Goal: Task Accomplishment & Management: Use online tool/utility

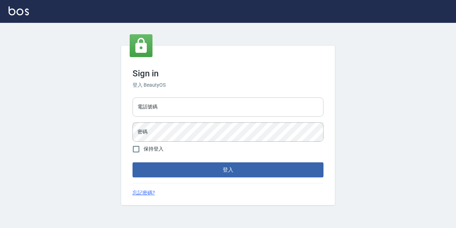
click at [174, 104] on input "電話號碼" at bounding box center [228, 106] width 191 height 19
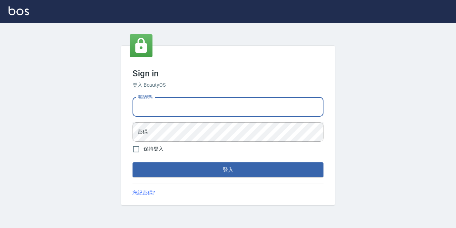
type input "0977888999"
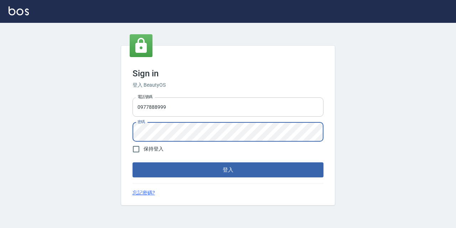
click at [133, 162] on button "登入" at bounding box center [228, 169] width 191 height 15
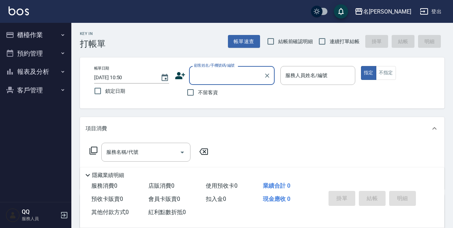
click at [41, 35] on button "櫃檯作業" at bounding box center [36, 35] width 66 height 19
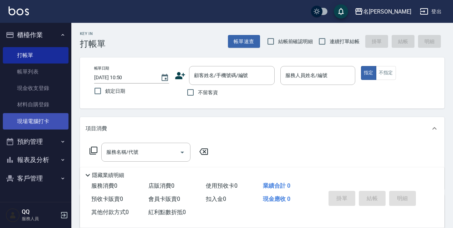
click at [38, 117] on link "現場電腦打卡" at bounding box center [36, 121] width 66 height 16
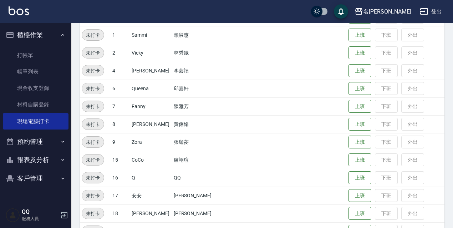
scroll to position [146, 0]
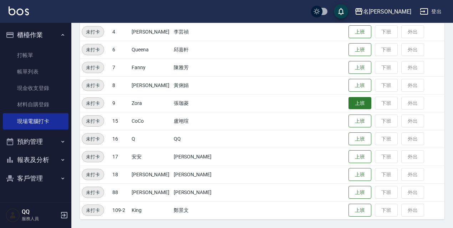
click at [348, 108] on button "上班" at bounding box center [359, 103] width 23 height 12
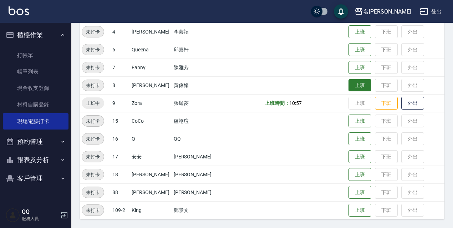
click at [356, 88] on button "上班" at bounding box center [359, 85] width 23 height 12
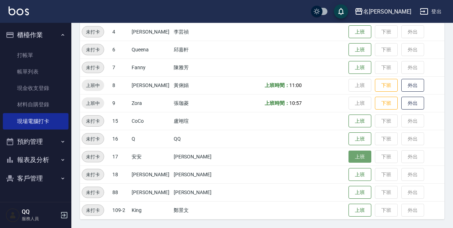
click at [353, 154] on button "上班" at bounding box center [359, 156] width 23 height 12
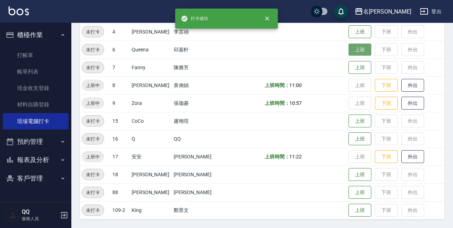
click at [352, 48] on button "上班" at bounding box center [359, 49] width 23 height 12
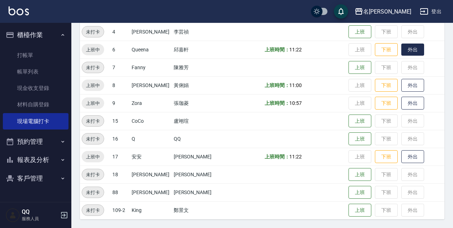
click at [416, 48] on button "外出" at bounding box center [412, 49] width 23 height 12
click at [403, 38] on td "上班 下班 外出" at bounding box center [395, 32] width 98 height 18
click at [411, 51] on button "歸來" at bounding box center [412, 49] width 23 height 12
